Goal: Task Accomplishment & Management: Manage account settings

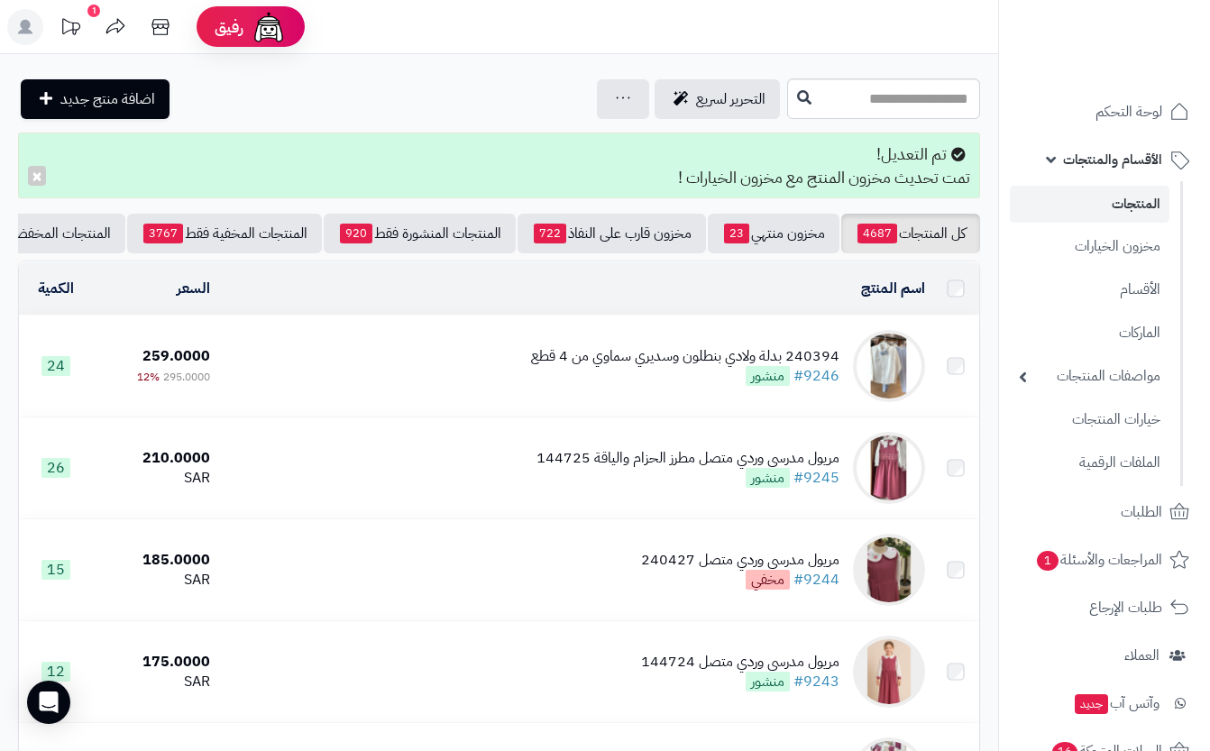
scroll to position [736, 0]
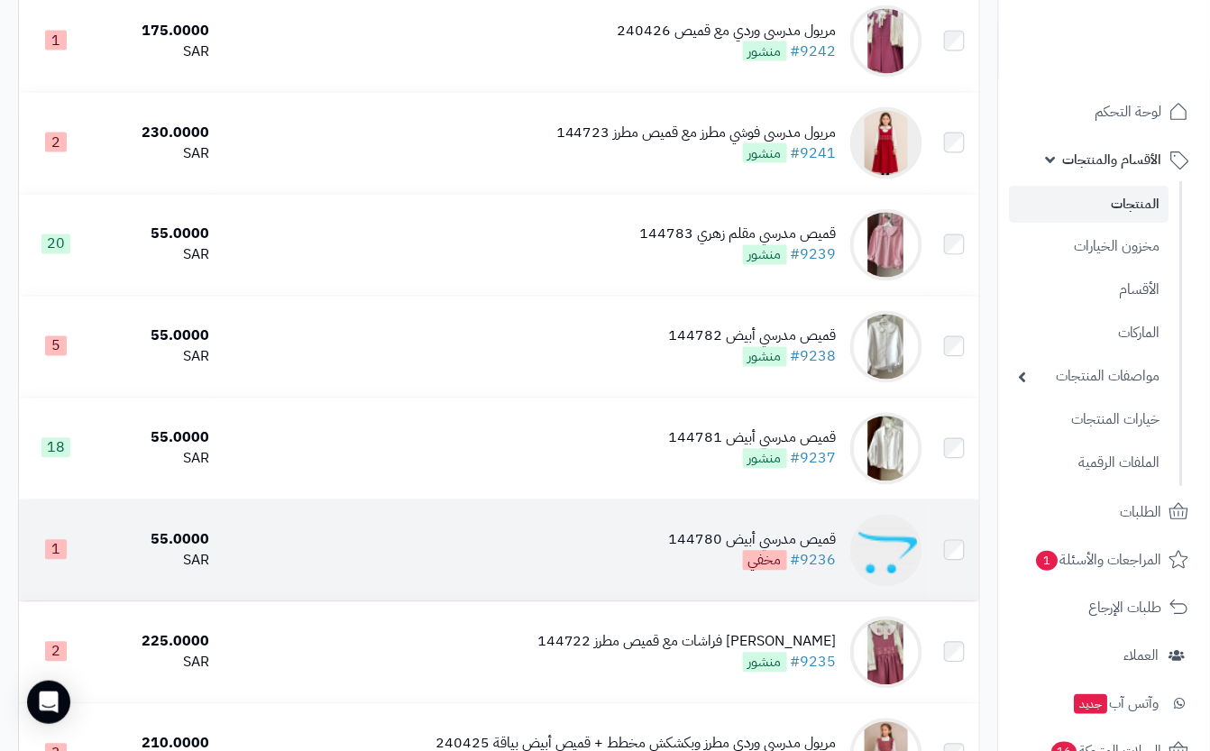
click at [701, 551] on div "قميص مدرسي أبيض 144780" at bounding box center [753, 540] width 168 height 21
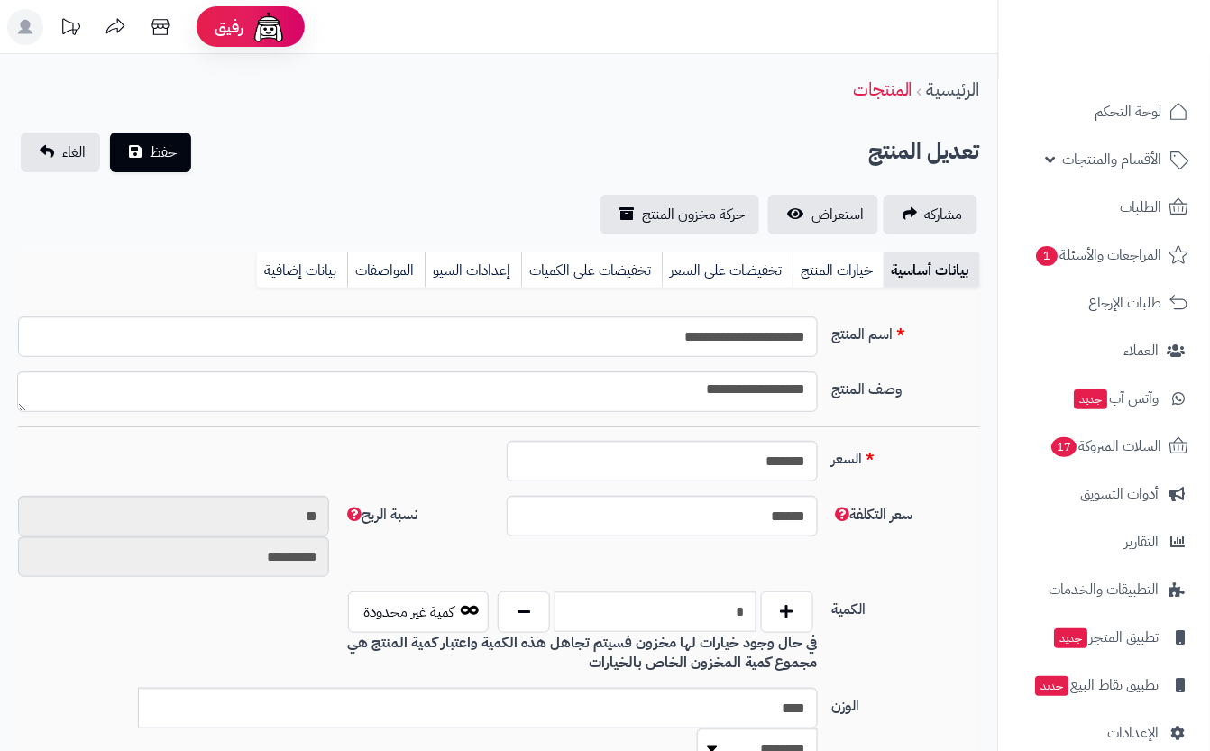
type input "*****"
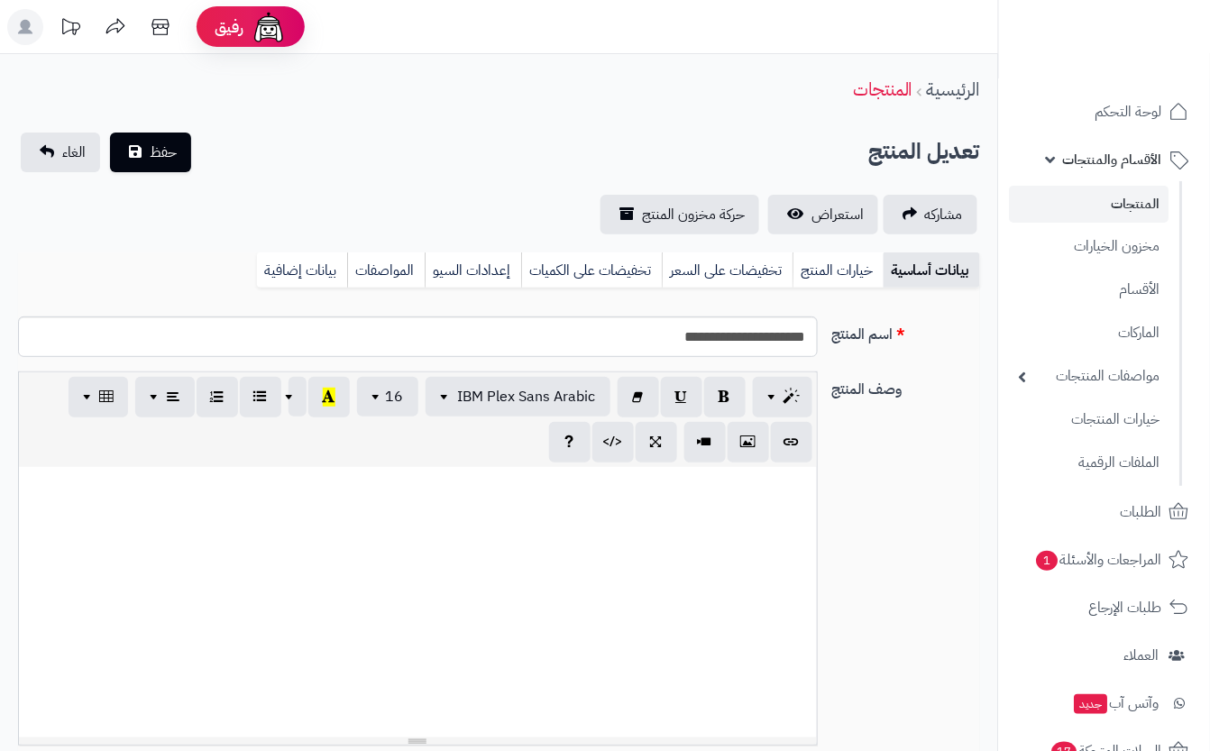
scroll to position [149, 0]
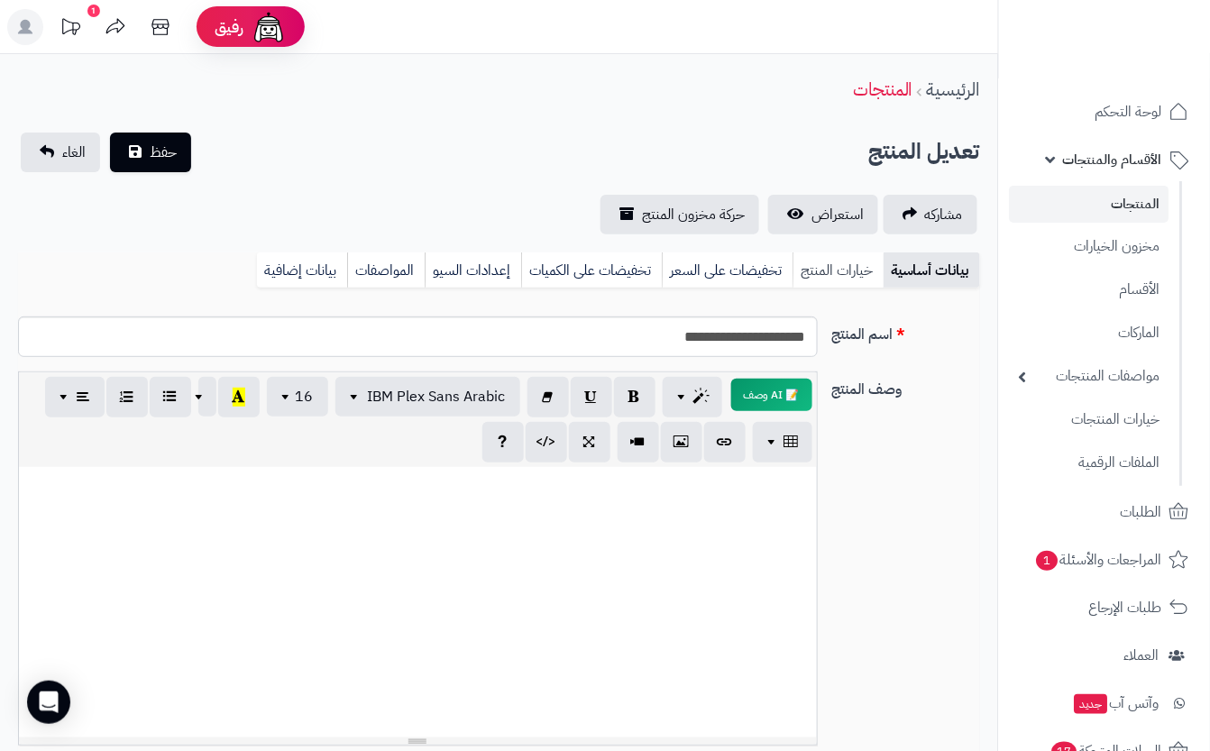
click at [863, 278] on link "خيارات المنتج" at bounding box center [838, 270] width 91 height 36
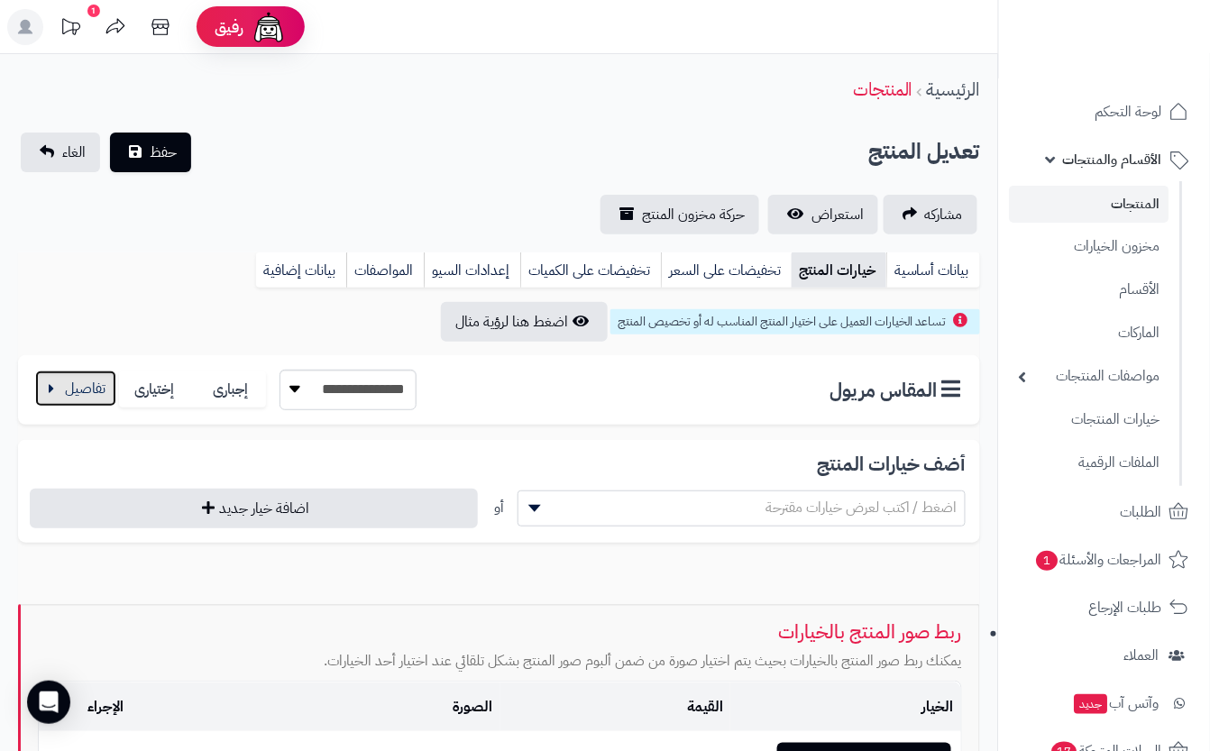
click at [76, 397] on button "button" at bounding box center [75, 389] width 81 height 36
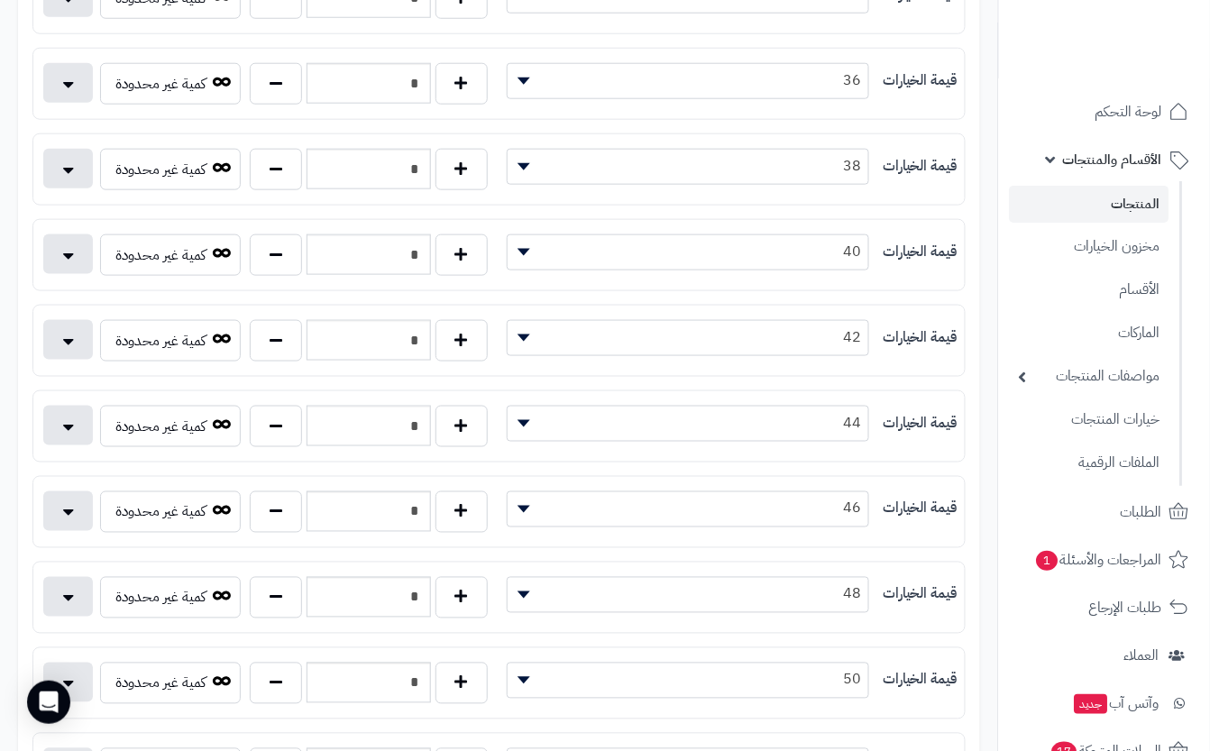
scroll to position [463, 0]
click at [299, 513] on button "button" at bounding box center [276, 510] width 52 height 41
type input "*"
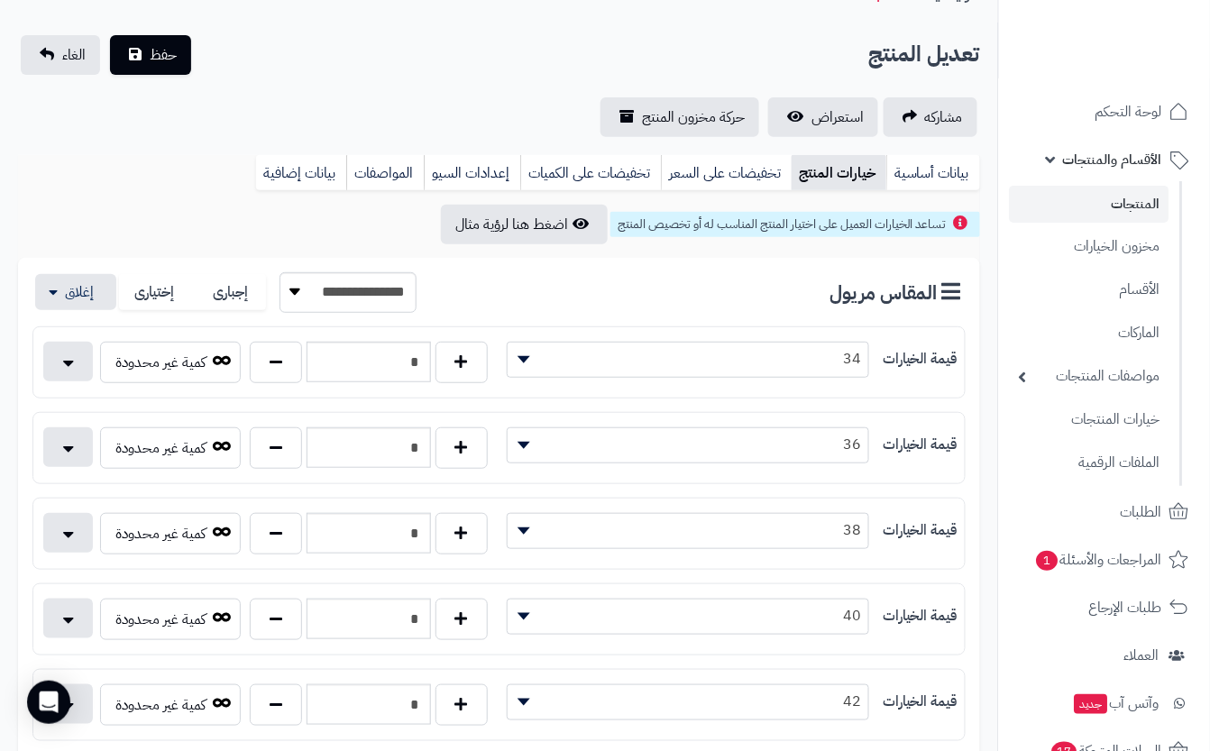
scroll to position [0, 0]
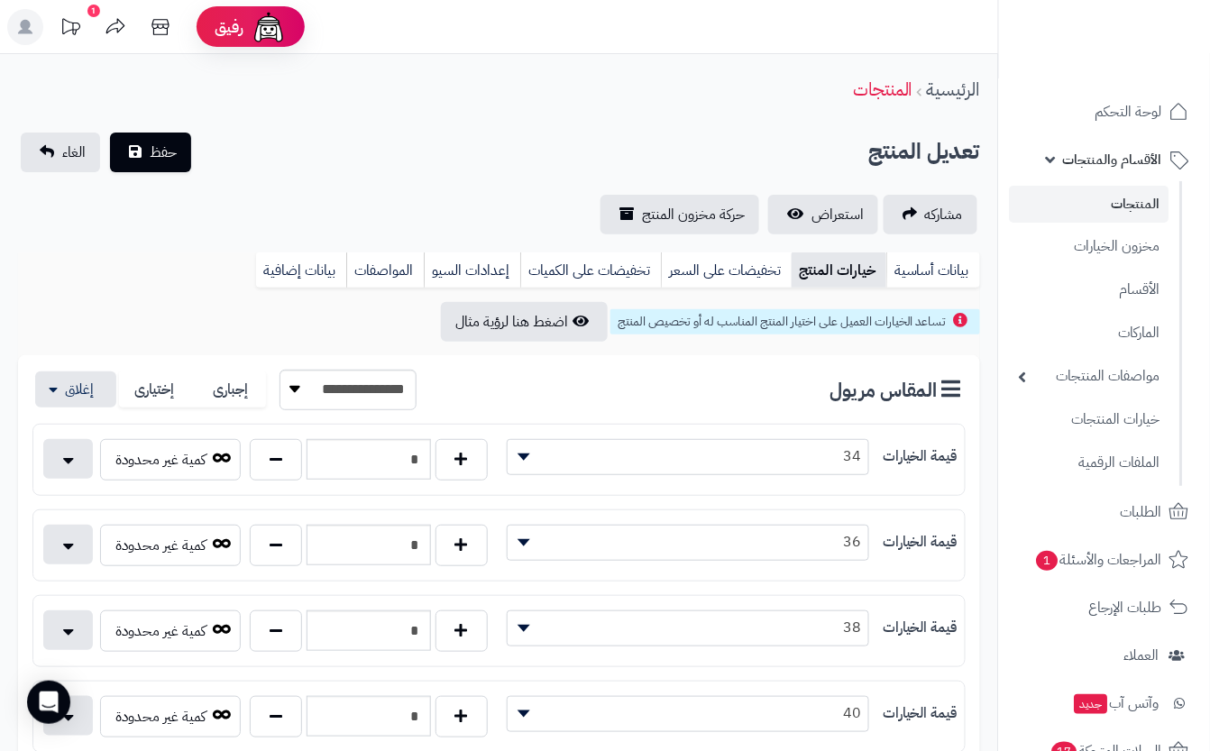
click at [232, 181] on div "**********" at bounding box center [499, 184] width 998 height 102
click at [182, 159] on button "حفظ" at bounding box center [150, 152] width 81 height 40
